Goal: Navigation & Orientation: Find specific page/section

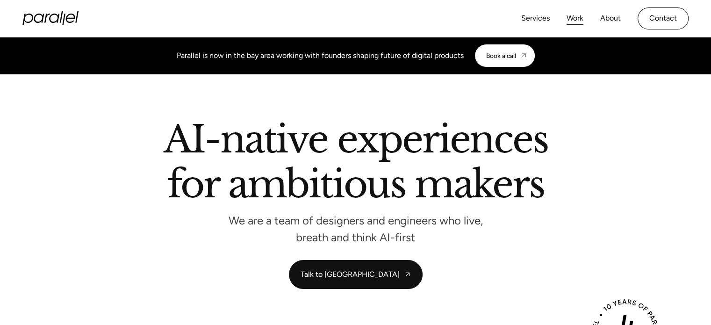
click at [580, 24] on link "Work" at bounding box center [574, 19] width 17 height 14
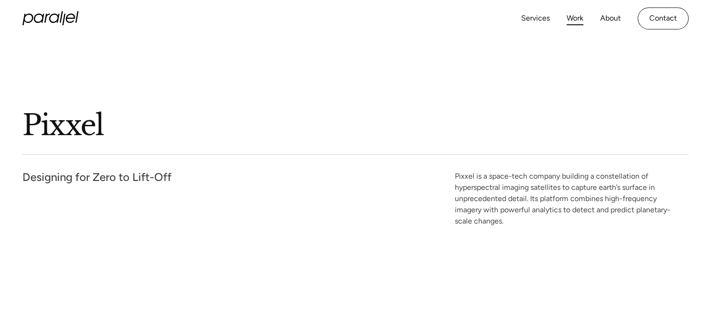
click at [574, 22] on link "Work" at bounding box center [574, 19] width 17 height 14
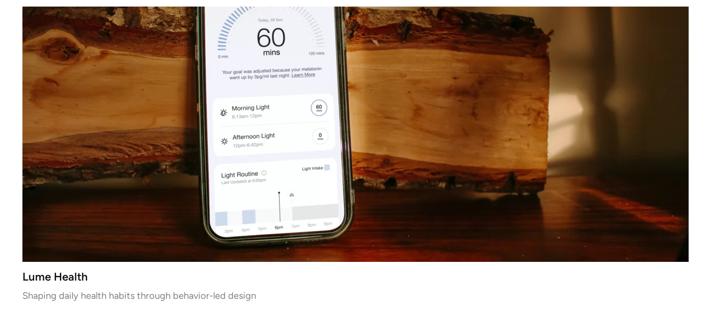
scroll to position [322, 0]
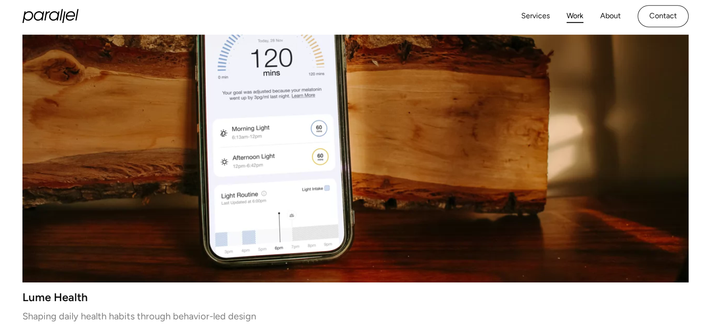
click at [381, 188] on video at bounding box center [355, 115] width 666 height 333
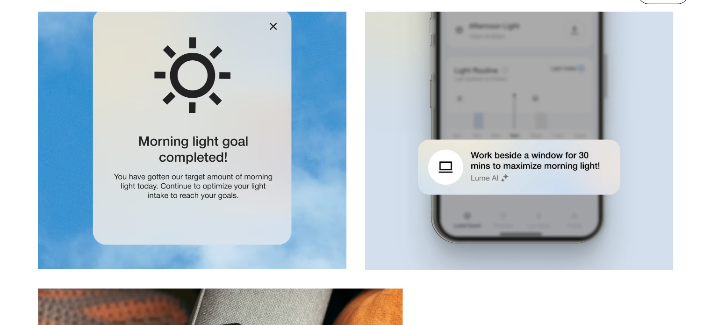
scroll to position [3625, 0]
